Goal: Information Seeking & Learning: Learn about a topic

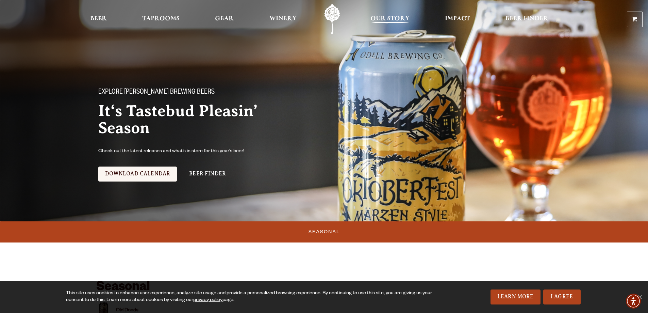
click at [397, 17] on span "Our Story" at bounding box center [390, 18] width 39 height 5
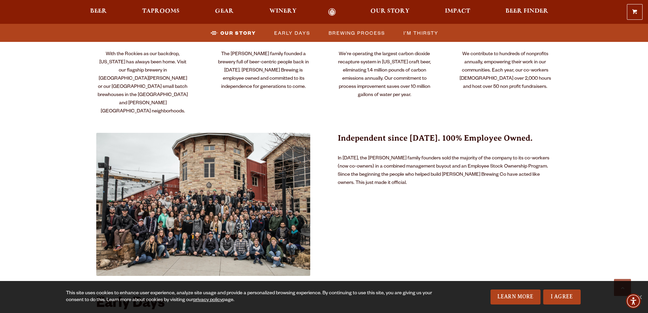
scroll to position [306, 0]
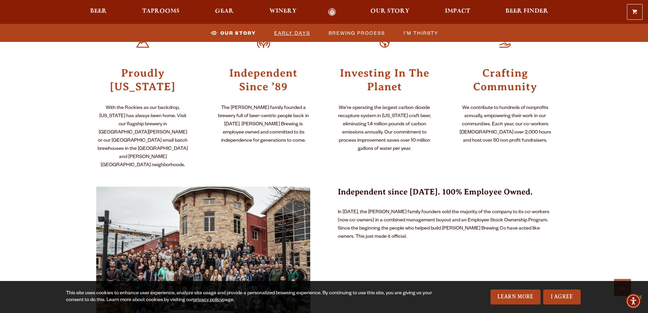
click at [288, 29] on span "Early Days" at bounding box center [292, 33] width 36 height 10
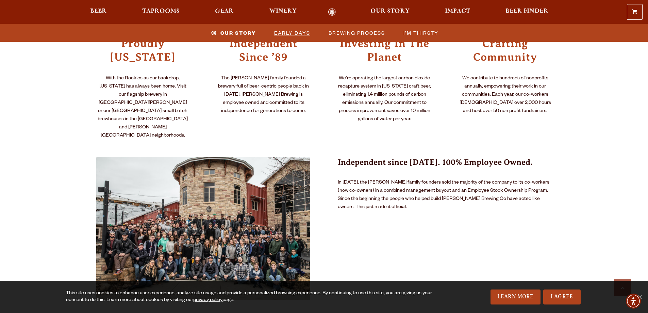
scroll to position [537, 0]
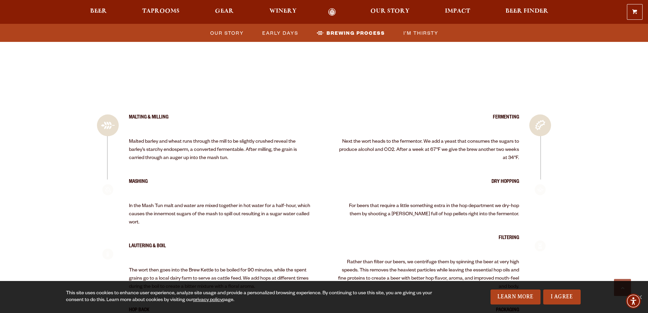
scroll to position [1257, 0]
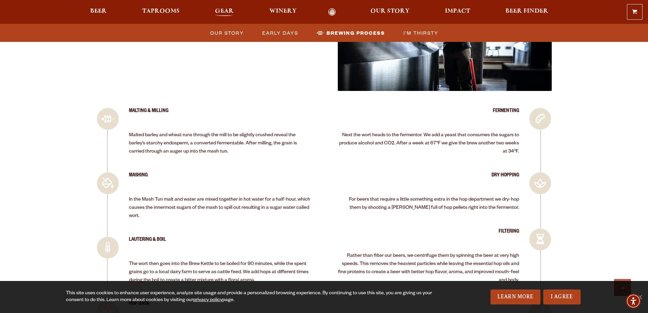
click at [218, 12] on span "Gear" at bounding box center [224, 11] width 19 height 5
